Goal: Check status: Check status

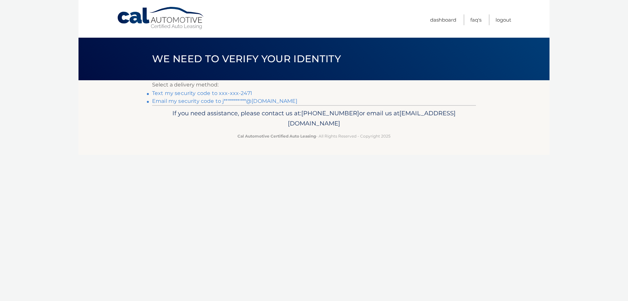
click at [218, 95] on link "Text my security code to xxx-xxx-2471" at bounding box center [202, 93] width 100 height 6
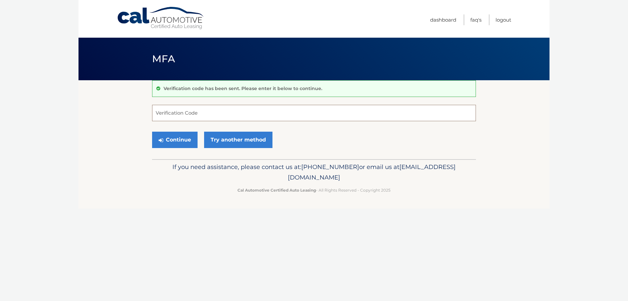
click at [201, 111] on input "Verification Code" at bounding box center [314, 113] width 324 height 16
type input "150085"
click at [176, 146] on button "Continue" at bounding box center [174, 140] width 45 height 16
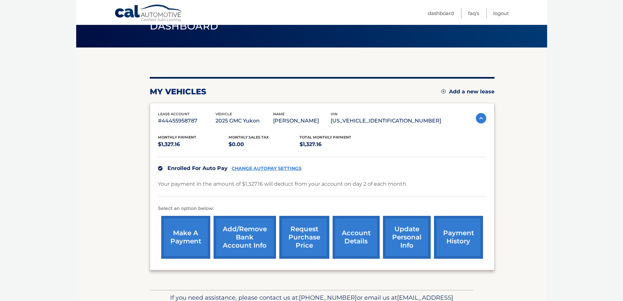
scroll to position [71, 0]
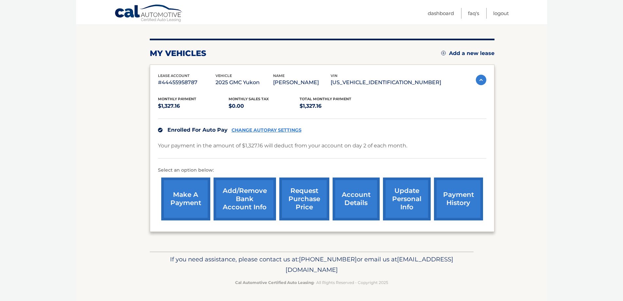
click at [356, 209] on link "account details" at bounding box center [356, 198] width 47 height 43
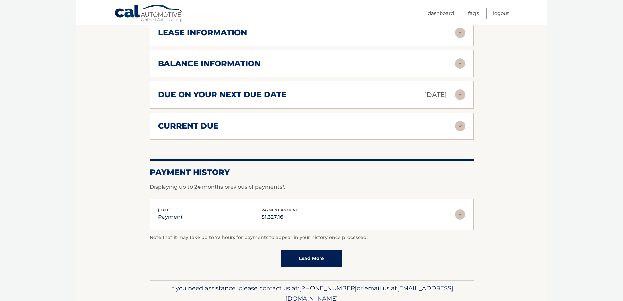
scroll to position [389, 0]
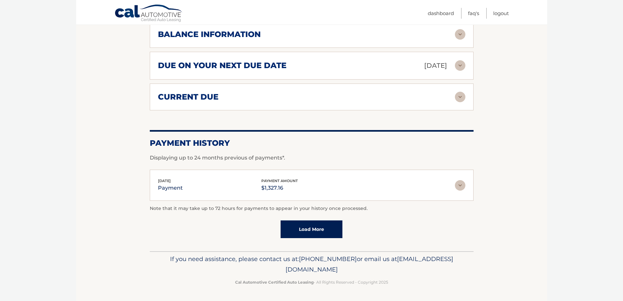
click at [240, 188] on div "Oct 02, 2025 payment payment amount $1,327.16" at bounding box center [306, 185] width 297 height 15
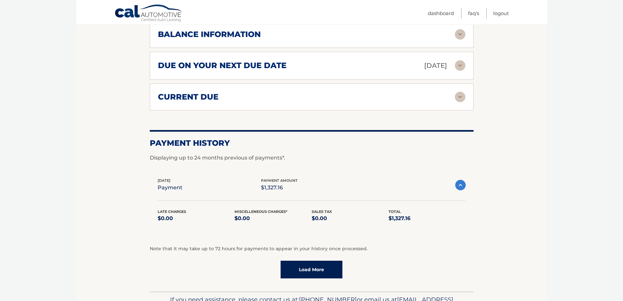
scroll to position [324, 0]
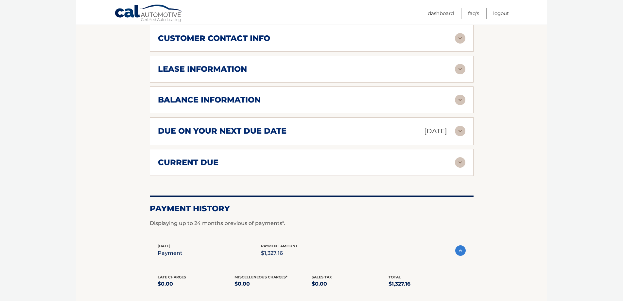
click at [336, 102] on div "balance information" at bounding box center [306, 100] width 297 height 10
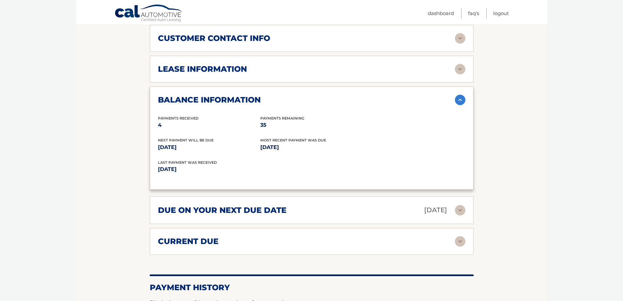
click at [335, 103] on div "balance information" at bounding box center [306, 100] width 297 height 10
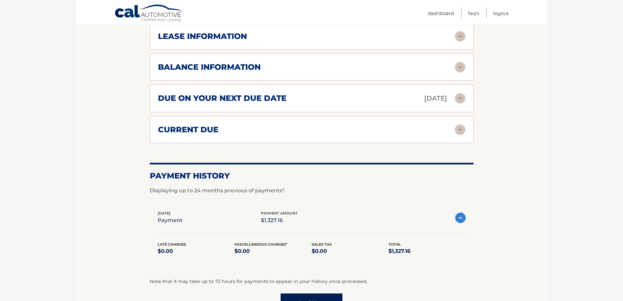
scroll to position [389, 0]
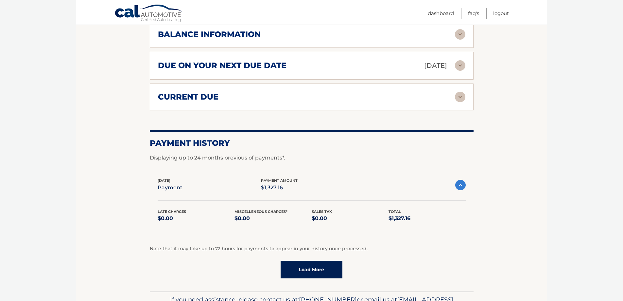
click at [314, 270] on link "Load More" at bounding box center [312, 269] width 62 height 18
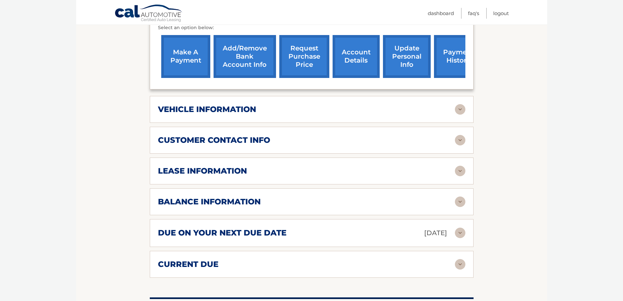
scroll to position [91, 0]
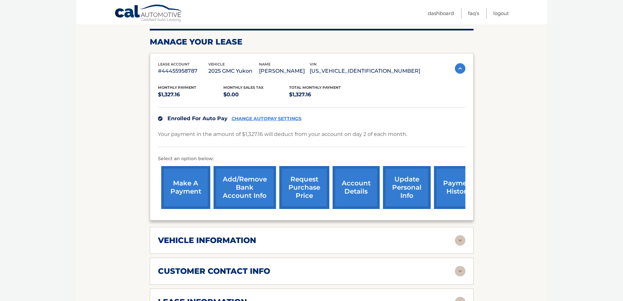
click at [448, 185] on link "payment history" at bounding box center [458, 187] width 49 height 43
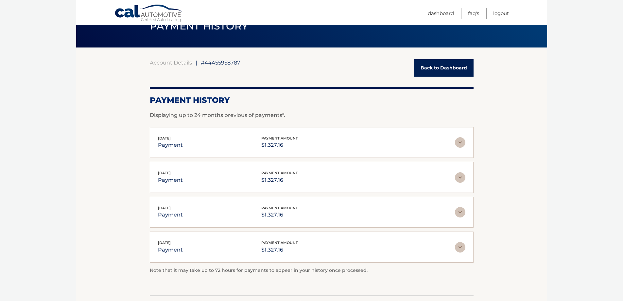
scroll to position [77, 0]
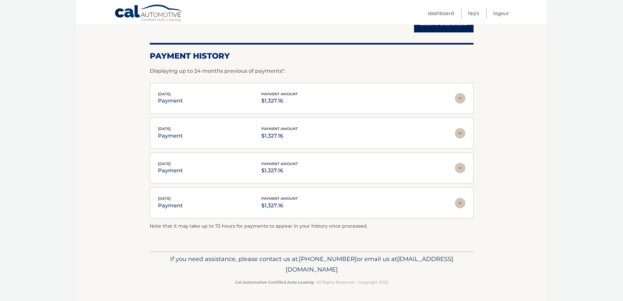
click at [330, 102] on div "[DATE] payment payment amount $1,327.16" at bounding box center [306, 98] width 297 height 15
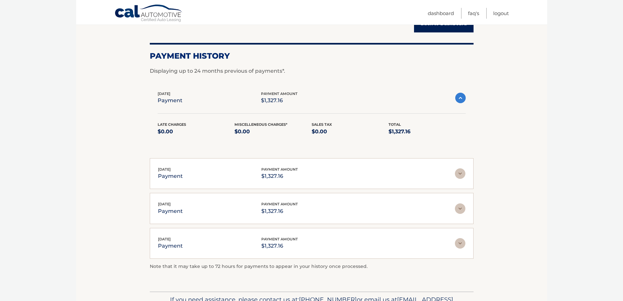
click at [329, 106] on div "Late Charges $0.00 Miscelleneous Charges* $0.00 Sales Tax $0.00 Total $1,327.16" at bounding box center [312, 124] width 308 height 39
click at [247, 175] on div "Sep 02, 2025 payment payment amount $1,327.16" at bounding box center [306, 173] width 297 height 15
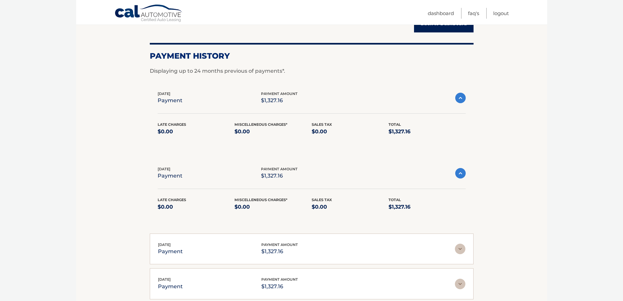
scroll to position [142, 0]
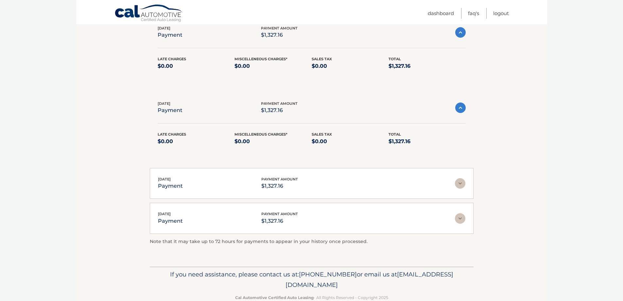
click at [456, 33] on img at bounding box center [460, 32] width 10 height 10
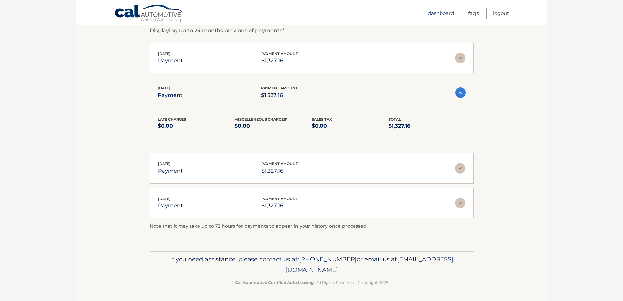
scroll to position [117, 0]
click at [439, 16] on link "Dashboard" at bounding box center [441, 13] width 26 height 11
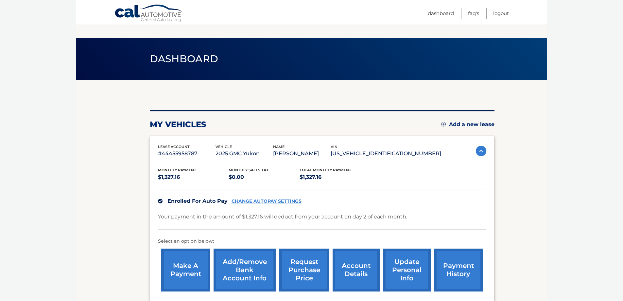
scroll to position [65, 0]
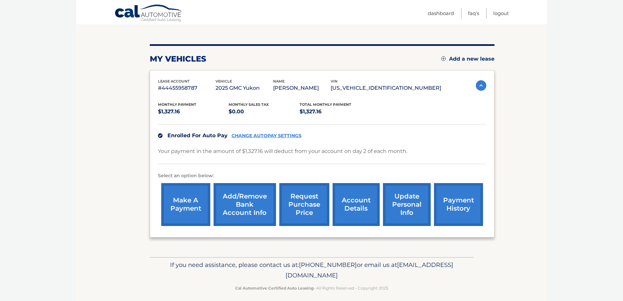
click at [352, 212] on link "account details" at bounding box center [356, 204] width 47 height 43
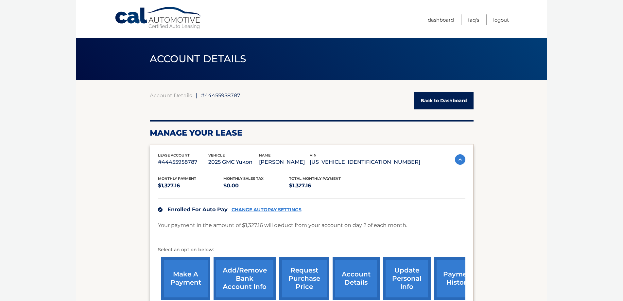
click at [439, 99] on link "Back to Dashboard" at bounding box center [444, 100] width 60 height 17
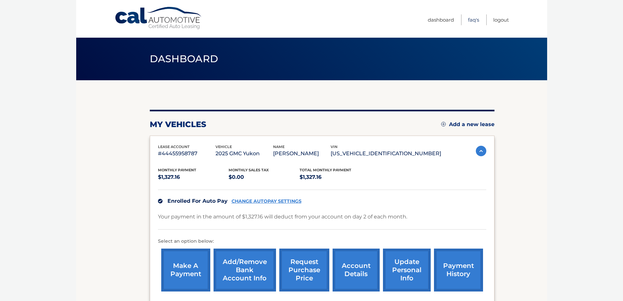
click at [473, 21] on link "FAQ's" at bounding box center [473, 19] width 11 height 11
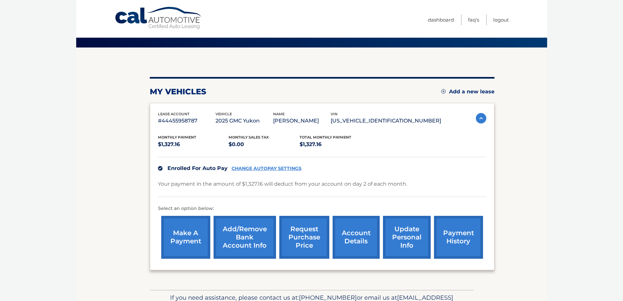
scroll to position [65, 0]
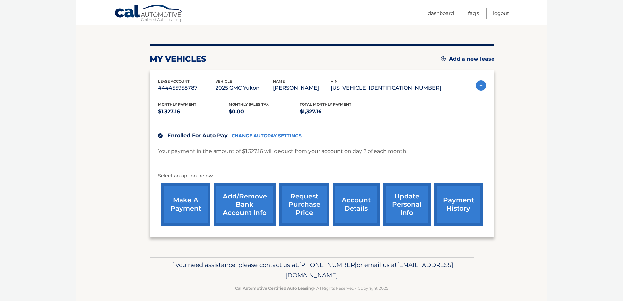
click at [448, 208] on link "payment history" at bounding box center [458, 204] width 49 height 43
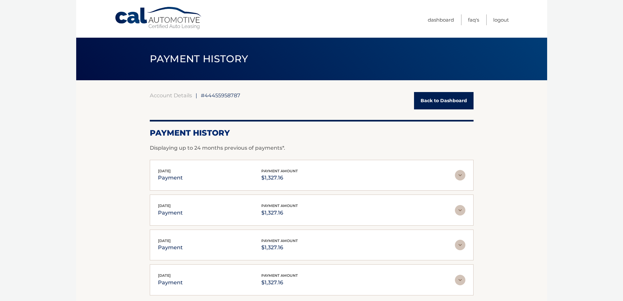
scroll to position [33, 0]
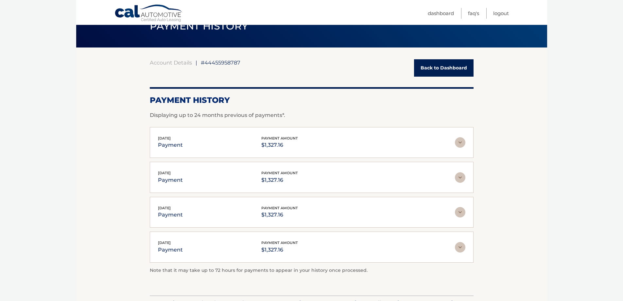
click at [279, 176] on p "$1,327.16" at bounding box center [279, 179] width 37 height 9
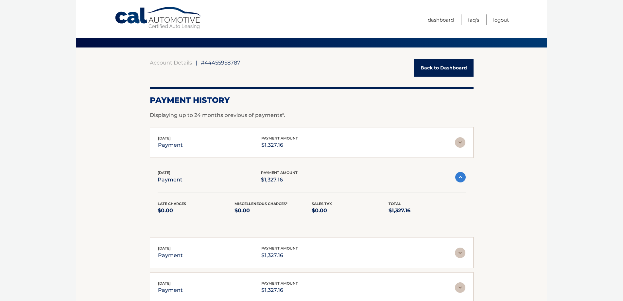
scroll to position [0, 0]
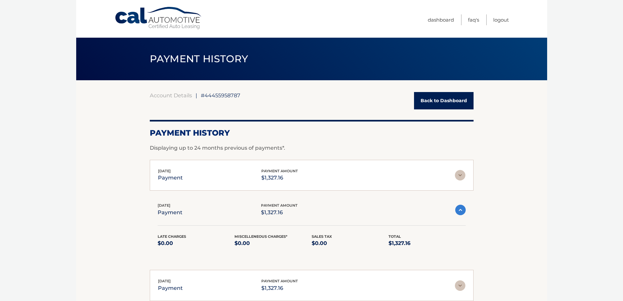
click at [125, 194] on section "Account Details | #44455958787 Back to Dashboard Payment History Displaying up …" at bounding box center [311, 224] width 471 height 288
click at [455, 100] on link "Back to Dashboard" at bounding box center [444, 100] width 60 height 17
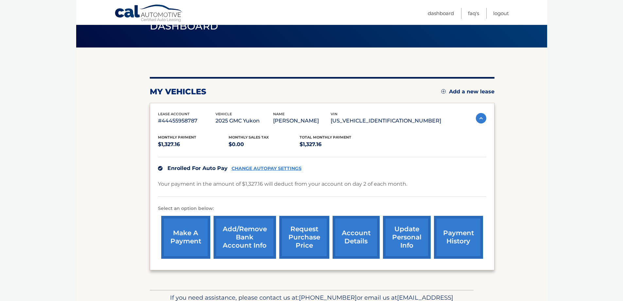
scroll to position [65, 0]
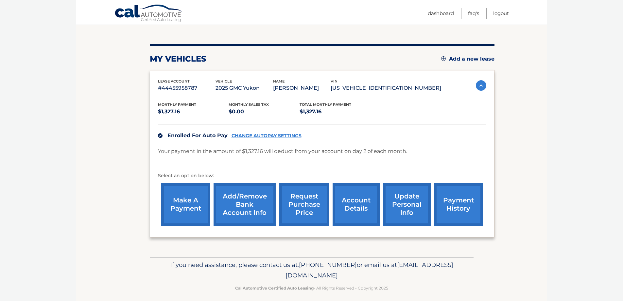
click at [350, 208] on link "account details" at bounding box center [356, 204] width 47 height 43
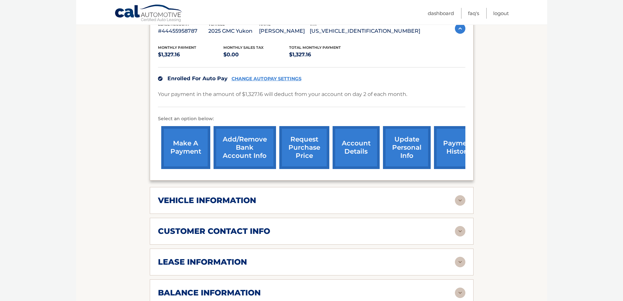
scroll to position [196, 0]
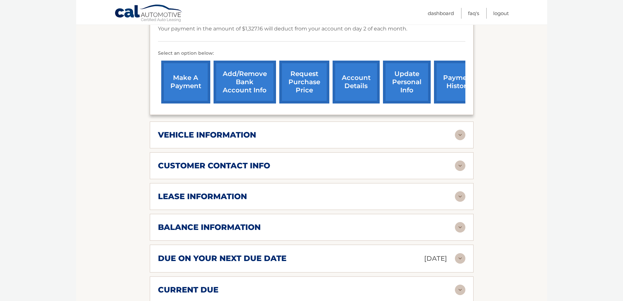
click at [298, 221] on div "balance information Payments Received 4 Payments Remaining 35 Next Payment will…" at bounding box center [312, 227] width 324 height 27
click at [458, 229] on img at bounding box center [460, 227] width 10 height 10
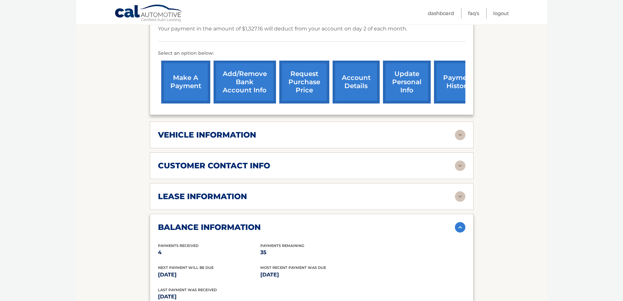
scroll to position [262, 0]
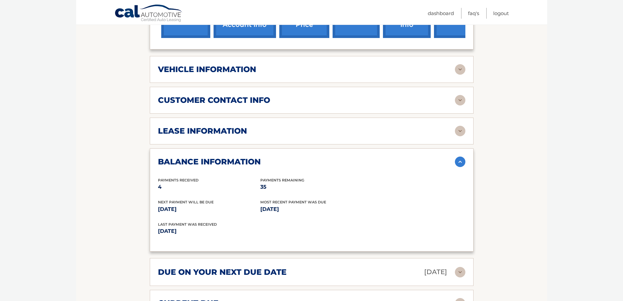
click at [462, 163] on img at bounding box center [460, 161] width 10 height 10
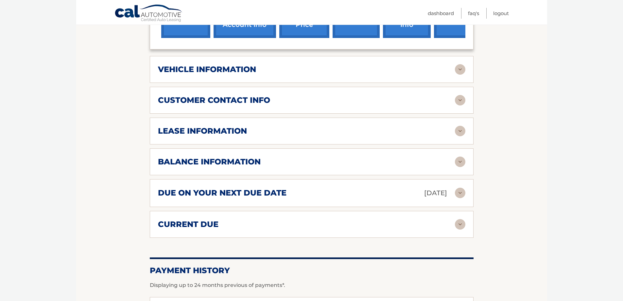
click at [424, 197] on p "Nov 02, 2025" at bounding box center [435, 192] width 23 height 11
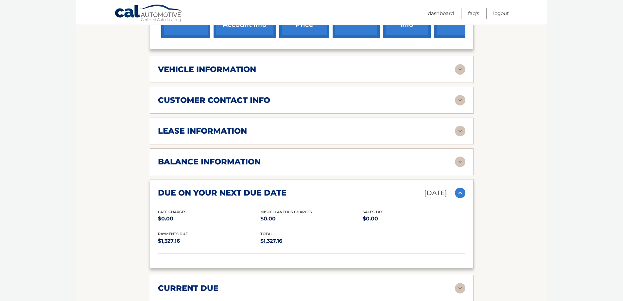
click at [424, 197] on p "Nov 02, 2025" at bounding box center [435, 192] width 23 height 11
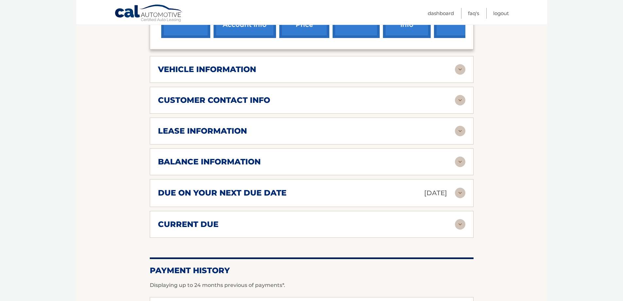
scroll to position [327, 0]
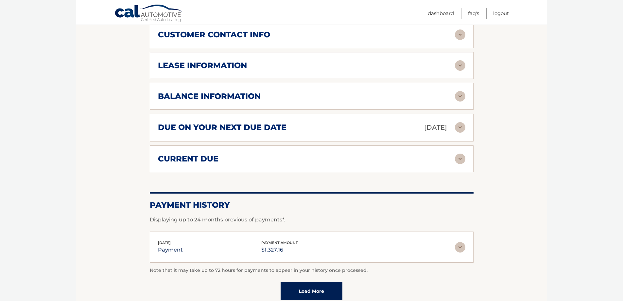
click at [409, 160] on div "current due" at bounding box center [306, 159] width 297 height 10
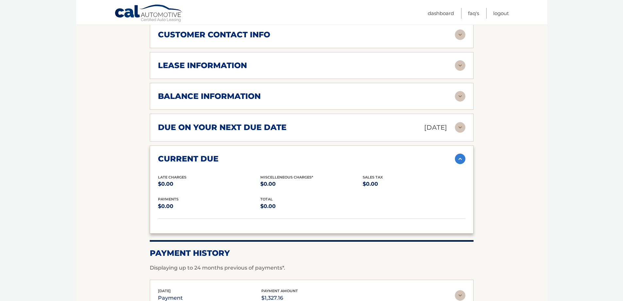
click at [409, 161] on div "current due" at bounding box center [306, 159] width 297 height 10
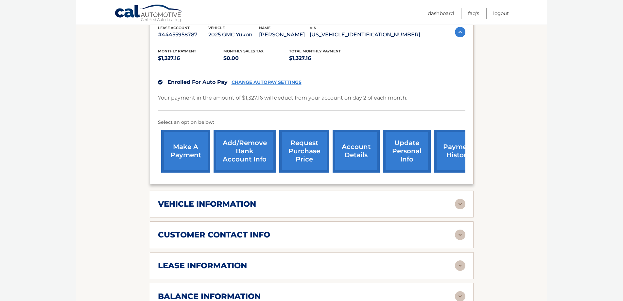
scroll to position [0, 0]
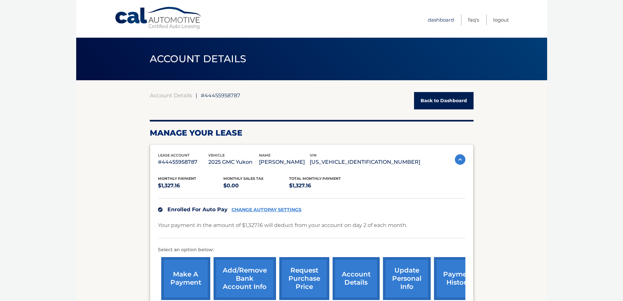
click at [430, 19] on link "Dashboard" at bounding box center [441, 19] width 26 height 11
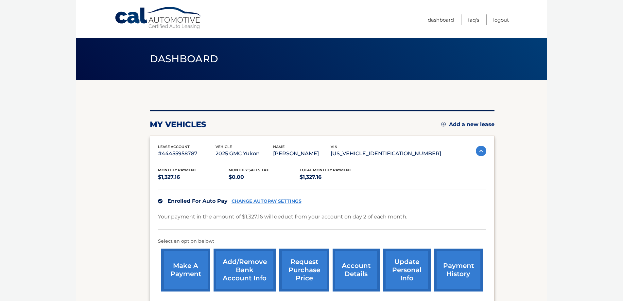
click at [449, 270] on link "payment history" at bounding box center [458, 269] width 49 height 43
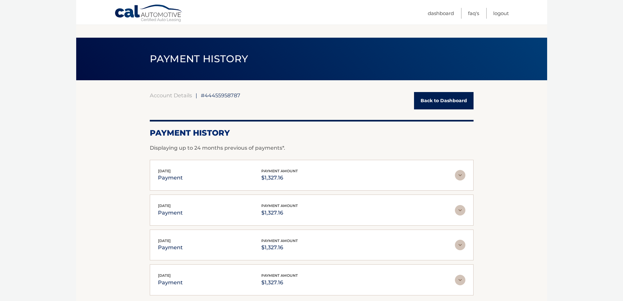
scroll to position [33, 0]
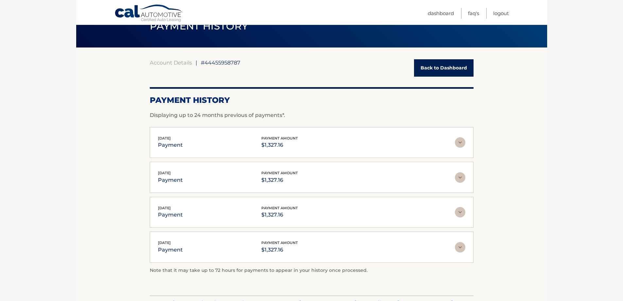
click at [436, 180] on div "[DATE] payment payment amount $1,327.16" at bounding box center [306, 177] width 297 height 15
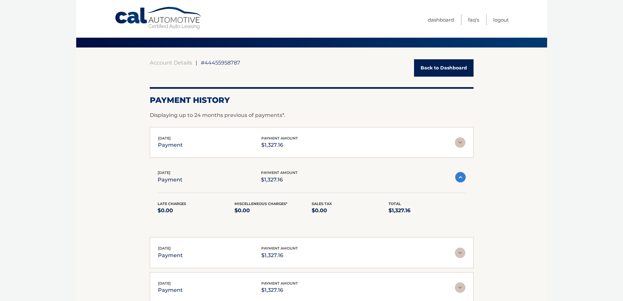
scroll to position [0, 0]
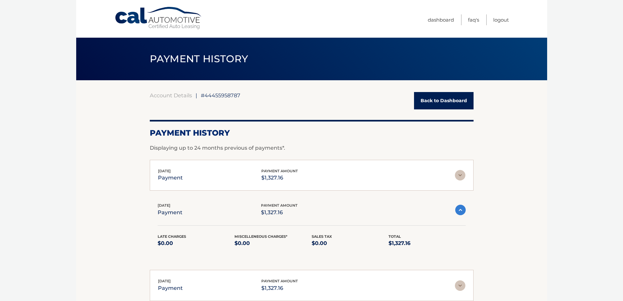
click at [481, 21] on ul "Dashboard FAQ's Logout" at bounding box center [468, 19] width 81 height 38
click at [471, 21] on link "FAQ's" at bounding box center [473, 19] width 11 height 11
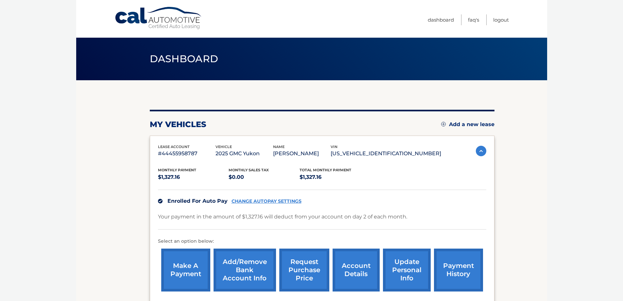
scroll to position [65, 0]
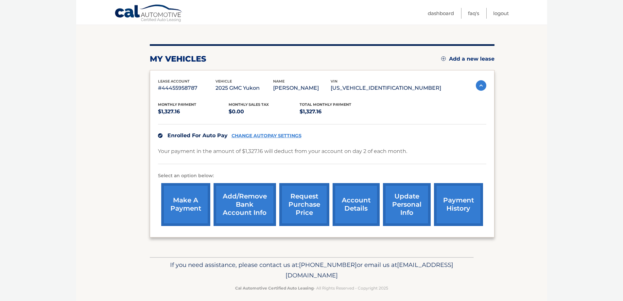
drag, startPoint x: 339, startPoint y: 211, endPoint x: 348, endPoint y: 211, distance: 8.8
click at [340, 211] on link "account details" at bounding box center [356, 204] width 47 height 43
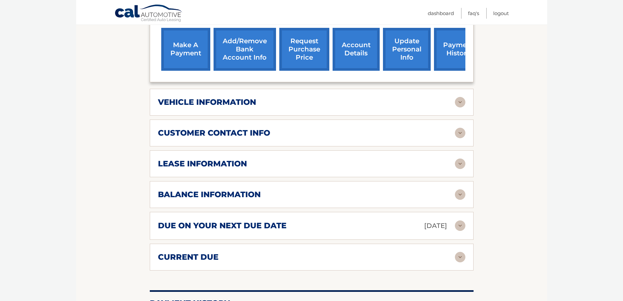
scroll to position [196, 0]
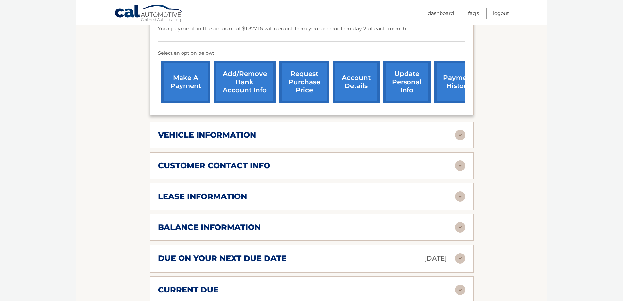
click at [289, 192] on div "lease information" at bounding box center [306, 196] width 297 height 10
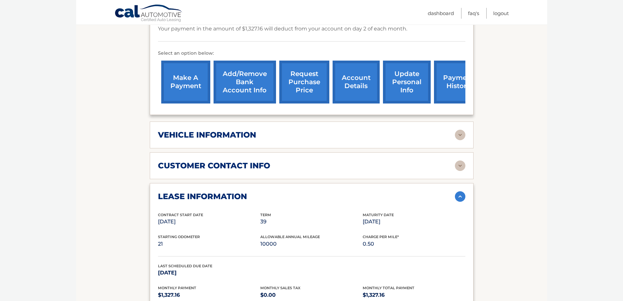
click at [456, 79] on link "payment history" at bounding box center [458, 82] width 49 height 43
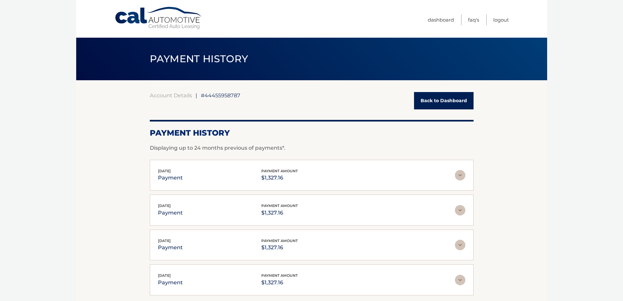
click at [222, 94] on span "#44455958787" at bounding box center [221, 95] width 40 height 7
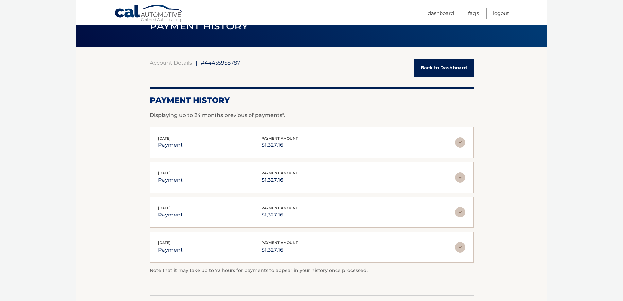
scroll to position [65, 0]
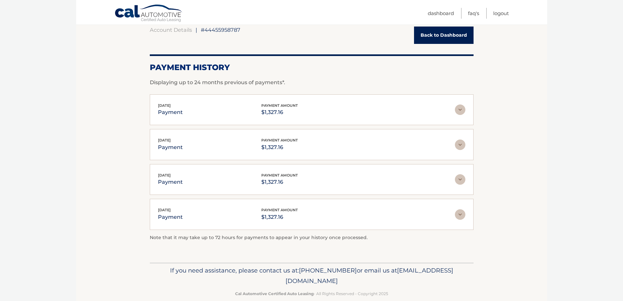
click at [323, 139] on div "[DATE] payment payment amount $1,327.16" at bounding box center [306, 144] width 297 height 15
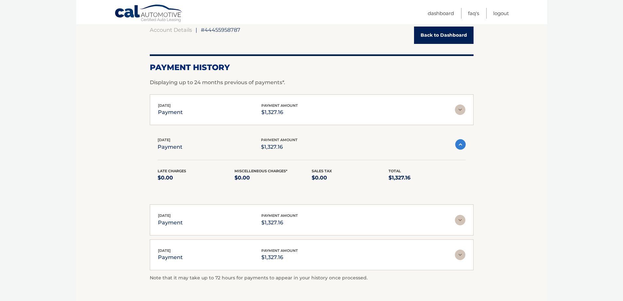
click at [93, 97] on section "Account Details | #44455958787 Back to Dashboard Payment History Displaying up …" at bounding box center [311, 159] width 471 height 288
click at [34, 23] on body "Cal Automotive Menu Dashboard FAQ's Logout |" at bounding box center [311, 85] width 623 height 301
drag, startPoint x: 98, startPoint y: 90, endPoint x: 60, endPoint y: 103, distance: 40.9
click at [60, 103] on body "Cal Automotive Menu Dashboard FAQ's Logout |" at bounding box center [311, 85] width 623 height 301
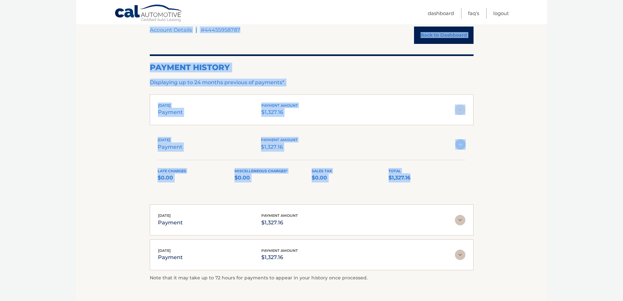
drag, startPoint x: 70, startPoint y: 4, endPoint x: 436, endPoint y: 179, distance: 405.8
click at [436, 179] on body "Cal Automotive Menu Dashboard FAQ's Logout |" at bounding box center [311, 85] width 623 height 301
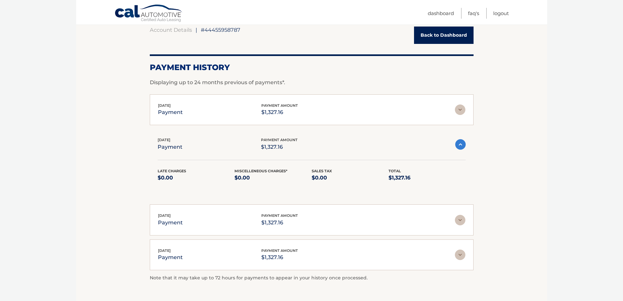
click at [571, 218] on body "Cal Automotive Menu Dashboard FAQ's Logout |" at bounding box center [311, 85] width 623 height 301
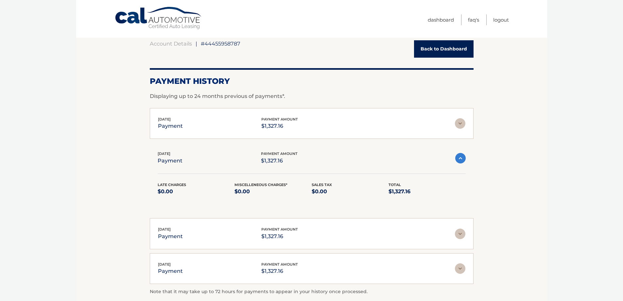
scroll to position [0, 0]
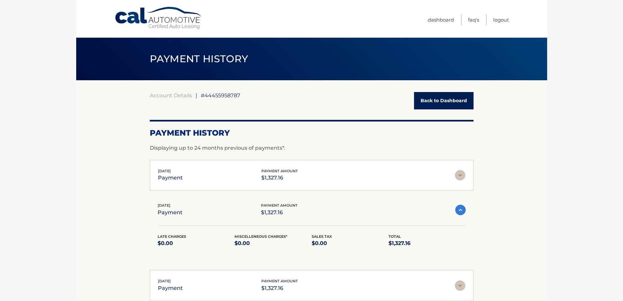
click at [176, 19] on link "Cal Automotive" at bounding box center [159, 18] width 88 height 23
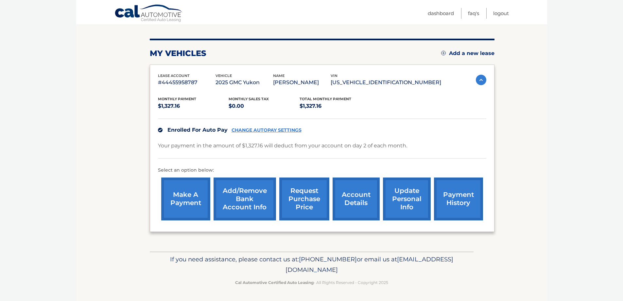
scroll to position [6, 0]
